Goal: Information Seeking & Learning: Learn about a topic

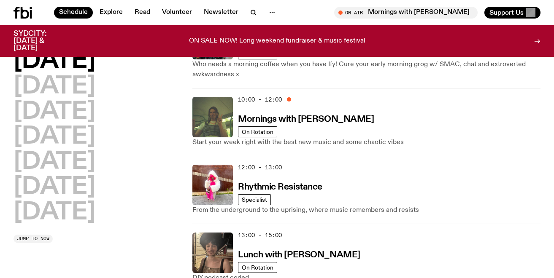
scroll to position [132, 0]
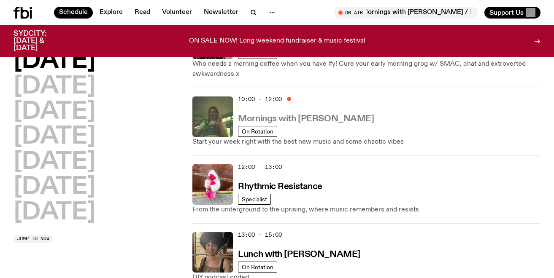
drag, startPoint x: 367, startPoint y: 122, endPoint x: 299, endPoint y: 119, distance: 68.8
click at [299, 119] on div "10:00 - 12:00 Mornings with [PERSON_NAME]" at bounding box center [389, 117] width 303 height 41
copy h3 "[PERSON_NAME]"
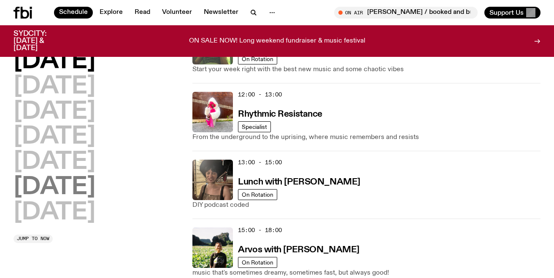
click at [95, 192] on h2 "[DATE]" at bounding box center [55, 188] width 82 height 24
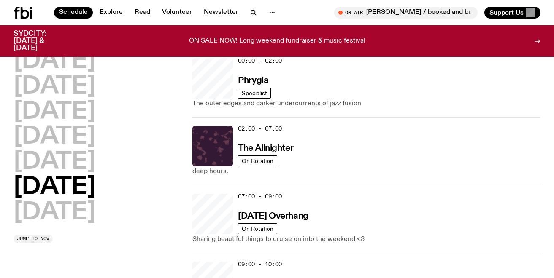
scroll to position [24, 0]
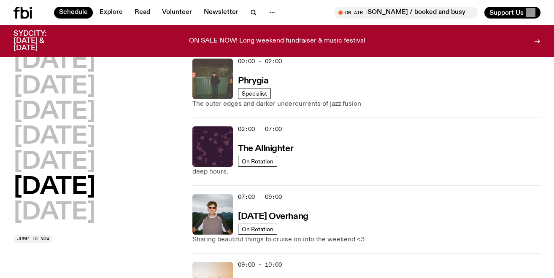
click at [220, 86] on img at bounding box center [212, 79] width 41 height 41
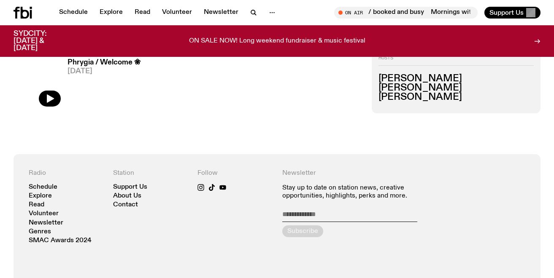
scroll to position [404, 0]
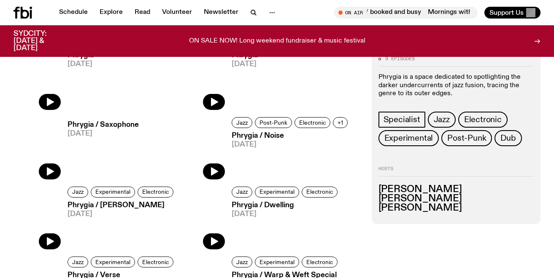
click at [131, 123] on h3 "Phrygia / Saxophone" at bounding box center [103, 125] width 71 height 7
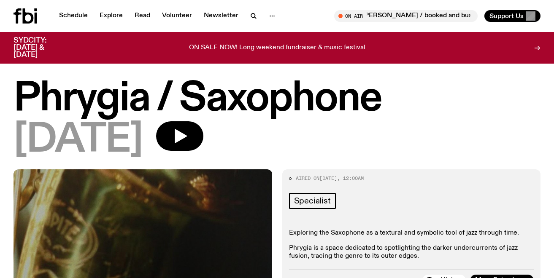
drag, startPoint x: 17, startPoint y: 103, endPoint x: 176, endPoint y: 130, distance: 161.4
click at [176, 130] on div "Phrygia / Saxophone [DATE]" at bounding box center [277, 119] width 527 height 79
copy div "Phrygia / Saxophone [DATE]"
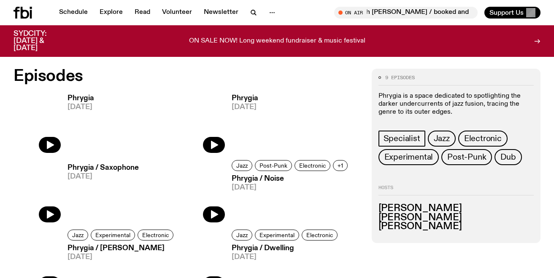
scroll to position [305, 0]
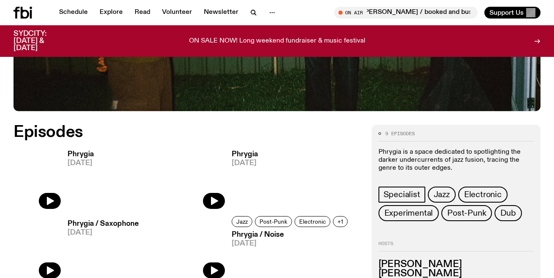
click at [81, 163] on span "[DATE]" at bounding box center [81, 163] width 27 height 7
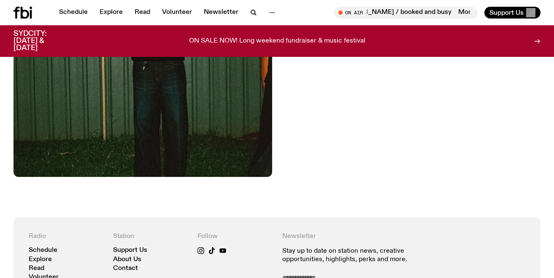
scroll to position [331, 0]
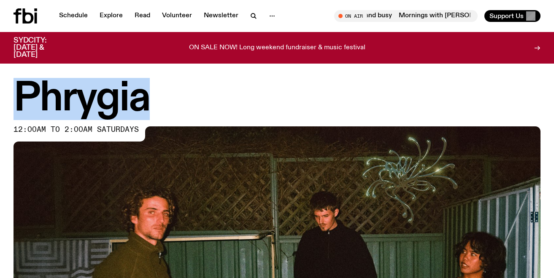
drag, startPoint x: 159, startPoint y: 100, endPoint x: 24, endPoint y: 97, distance: 134.2
click at [24, 97] on h1 "Phrygia" at bounding box center [277, 99] width 527 height 38
copy h1 "Phrygia"
